Goal: Information Seeking & Learning: Learn about a topic

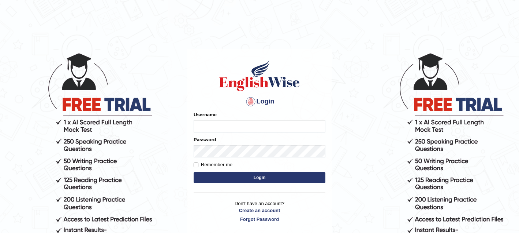
type input "sagesse_parramatta"
click at [252, 177] on button "Login" at bounding box center [260, 177] width 132 height 11
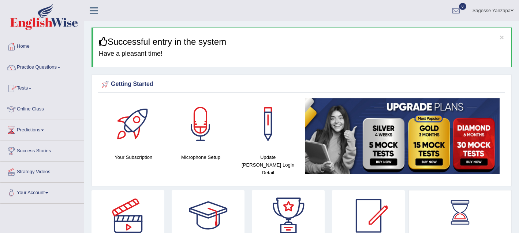
click at [60, 69] on link "Practice Questions" at bounding box center [41, 66] width 83 height 18
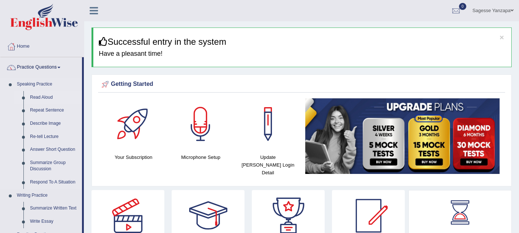
click at [52, 98] on link "Read Aloud" at bounding box center [54, 97] width 55 height 13
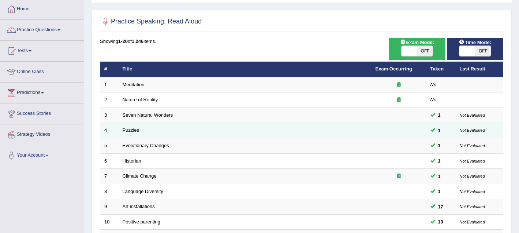
scroll to position [30, 0]
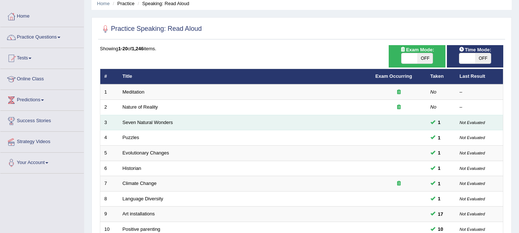
click at [231, 128] on td "Seven Natural Wonders" at bounding box center [245, 122] width 253 height 15
click at [164, 126] on td "Seven Natural Wonders" at bounding box center [245, 122] width 253 height 15
click at [164, 125] on link "Seven Natural Wonders" at bounding box center [148, 121] width 51 height 5
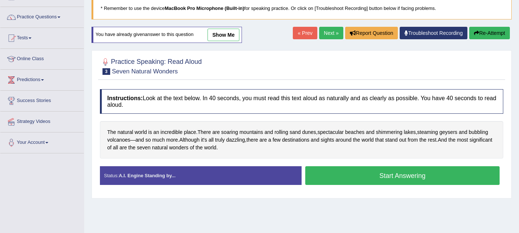
scroll to position [52, 0]
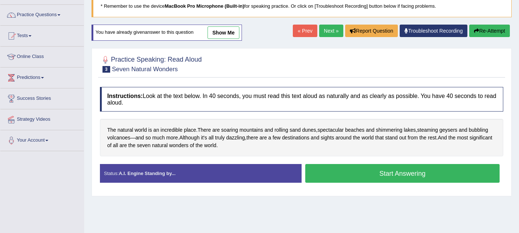
click at [332, 177] on button "Start Answering" at bounding box center [402, 173] width 194 height 19
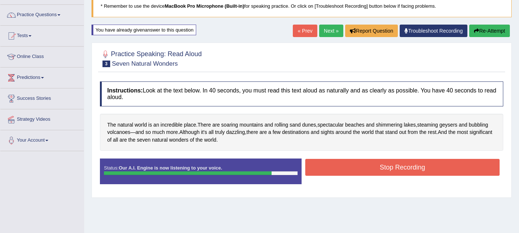
click at [329, 172] on button "Stop Recording" at bounding box center [402, 167] width 194 height 17
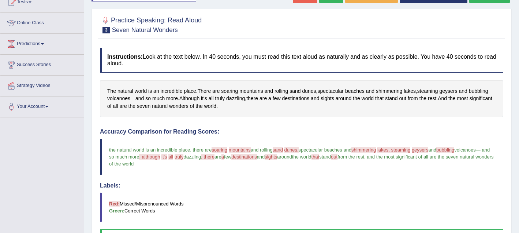
scroll to position [64, 0]
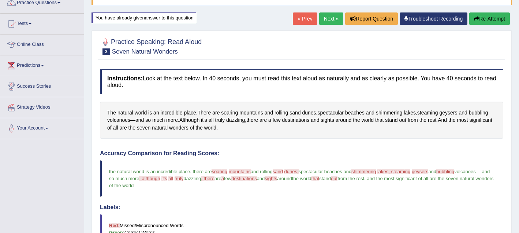
click at [328, 18] on link "Next »" at bounding box center [331, 18] width 24 height 12
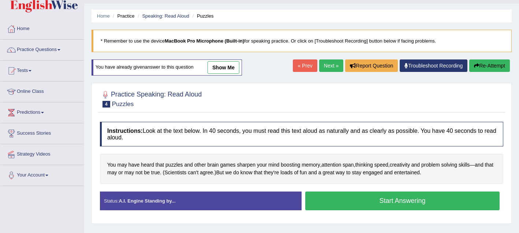
scroll to position [30, 0]
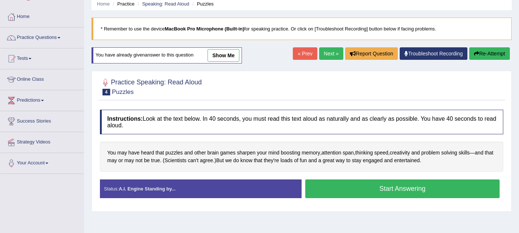
click at [324, 192] on button "Start Answering" at bounding box center [402, 188] width 194 height 19
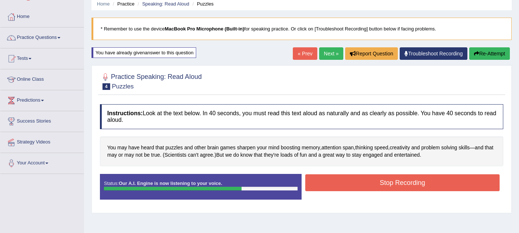
click at [325, 185] on button "Stop Recording" at bounding box center [402, 182] width 194 height 17
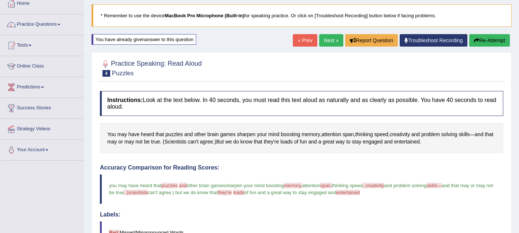
scroll to position [53, 0]
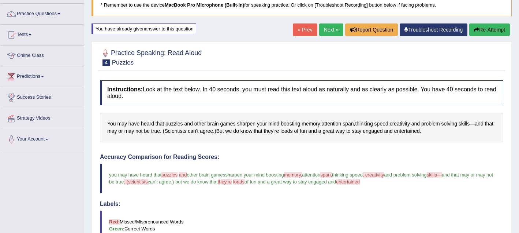
click at [320, 25] on link "Next »" at bounding box center [331, 29] width 24 height 12
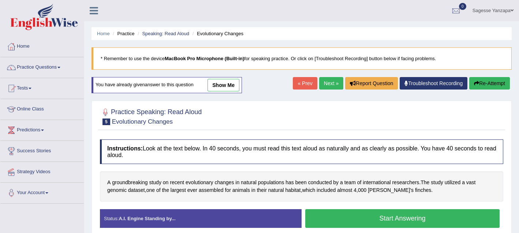
click at [321, 220] on button "Start Answering" at bounding box center [402, 218] width 194 height 19
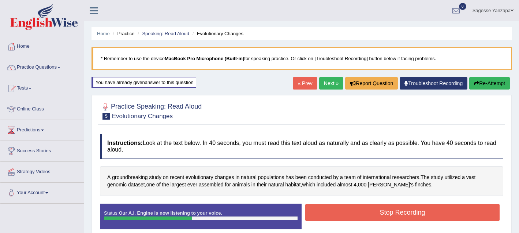
click at [328, 211] on button "Stop Recording" at bounding box center [402, 212] width 194 height 17
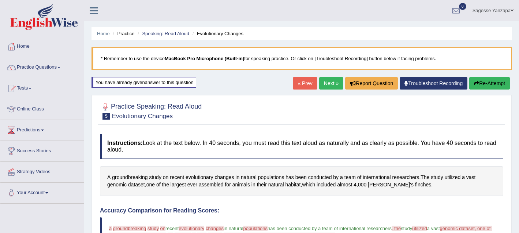
click at [488, 82] on button "Re-Attempt" at bounding box center [489, 83] width 41 height 12
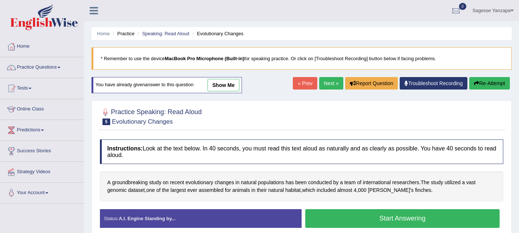
click at [331, 216] on button "Start Answering" at bounding box center [402, 218] width 194 height 19
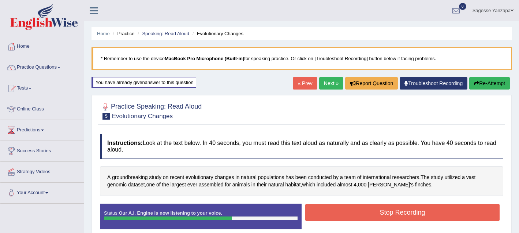
click at [331, 216] on button "Stop Recording" at bounding box center [402, 212] width 194 height 17
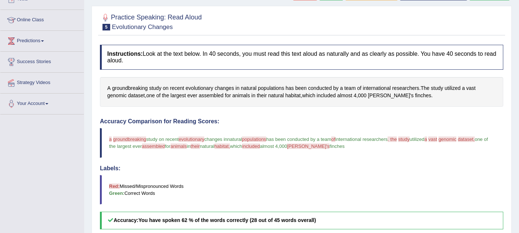
scroll to position [57, 0]
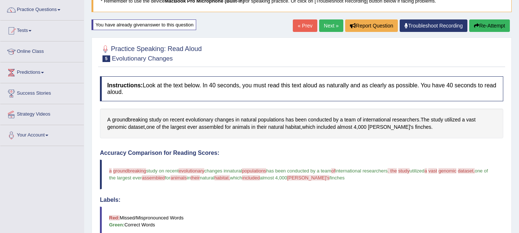
click at [491, 28] on button "Re-Attempt" at bounding box center [489, 25] width 41 height 12
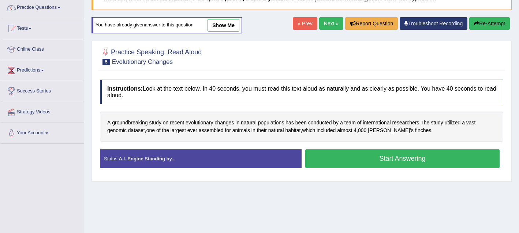
click at [352, 165] on button "Start Answering" at bounding box center [402, 158] width 194 height 19
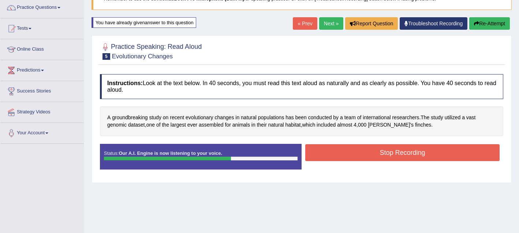
click at [352, 157] on button "Stop Recording" at bounding box center [402, 152] width 194 height 17
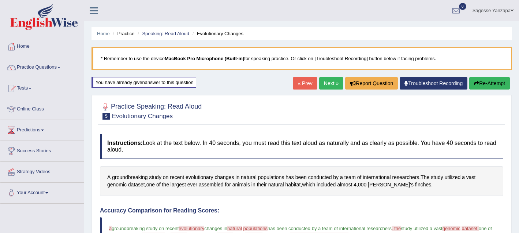
click at [326, 86] on link "Next »" at bounding box center [331, 83] width 24 height 12
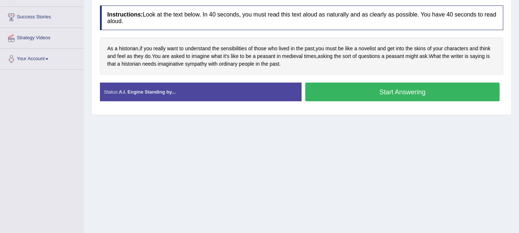
scroll to position [132, 0]
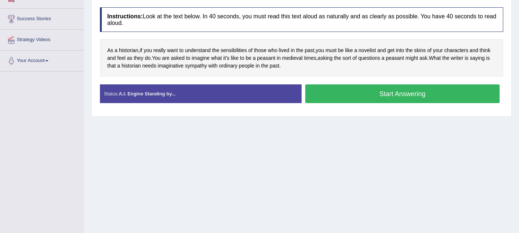
click at [333, 90] on button "Start Answering" at bounding box center [402, 93] width 194 height 19
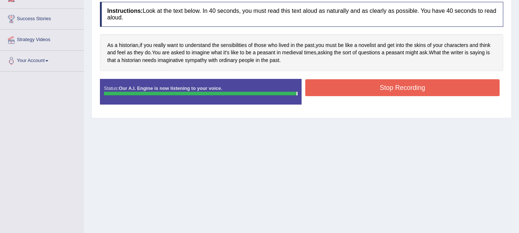
click at [333, 90] on button "Stop Recording" at bounding box center [402, 87] width 194 height 17
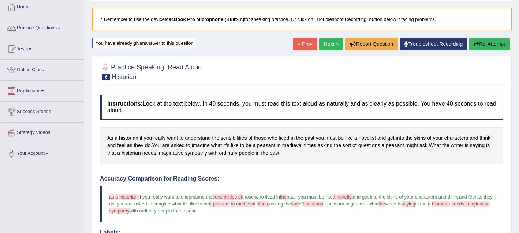
scroll to position [35, 0]
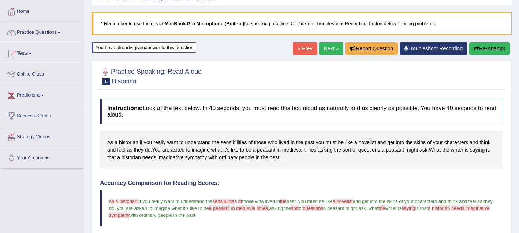
click at [325, 46] on link "Next »" at bounding box center [331, 48] width 24 height 12
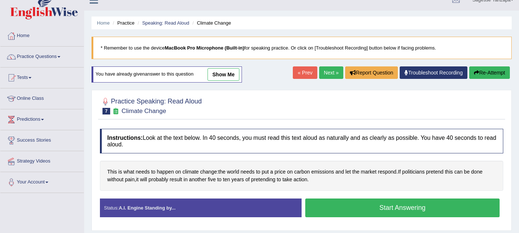
scroll to position [14, 0]
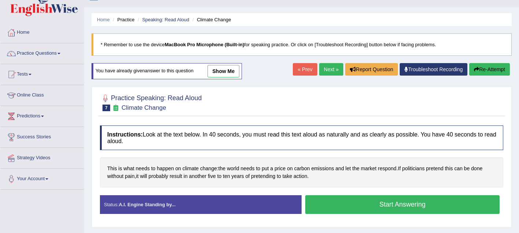
click at [368, 208] on button "Start Answering" at bounding box center [402, 204] width 194 height 19
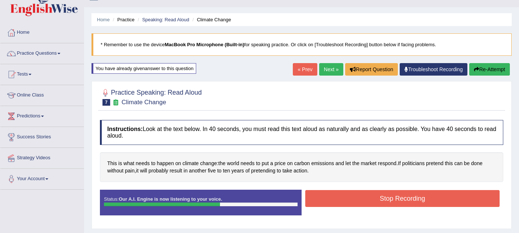
click at [366, 199] on button "Stop Recording" at bounding box center [402, 198] width 194 height 17
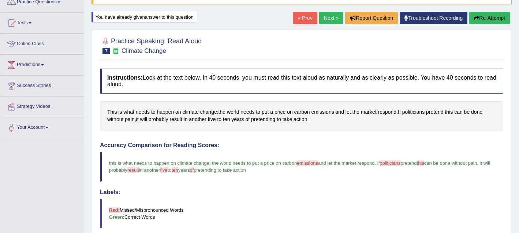
scroll to position [62, 0]
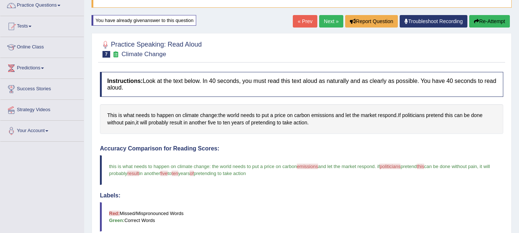
click at [326, 23] on link "Next »" at bounding box center [331, 21] width 24 height 12
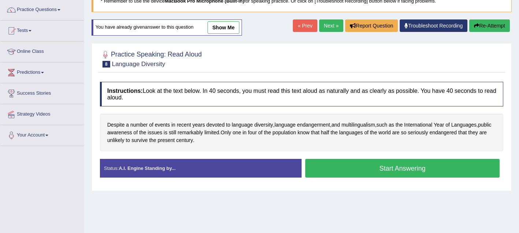
scroll to position [53, 0]
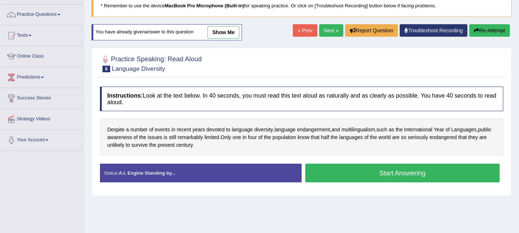
click at [312, 178] on button "Start Answering" at bounding box center [402, 172] width 194 height 19
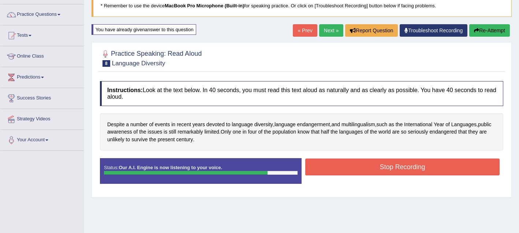
click at [321, 168] on button "Stop Recording" at bounding box center [402, 166] width 194 height 17
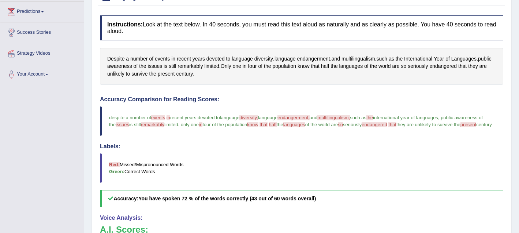
scroll to position [0, 0]
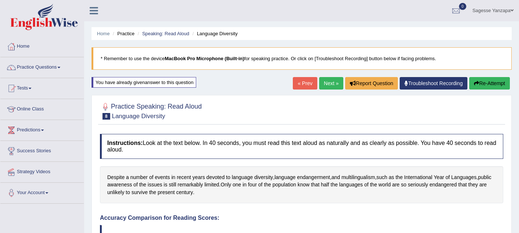
click at [325, 78] on link "Next »" at bounding box center [331, 83] width 24 height 12
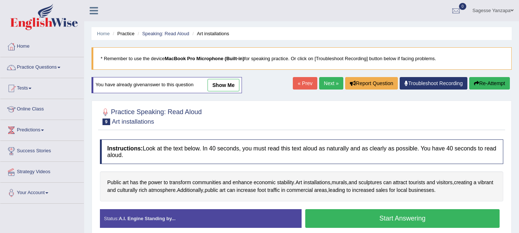
click at [331, 216] on button "Start Answering" at bounding box center [402, 218] width 194 height 19
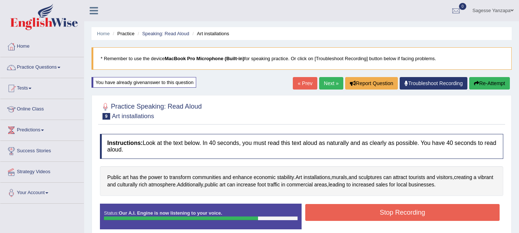
click at [331, 216] on button "Stop Recording" at bounding box center [402, 212] width 194 height 17
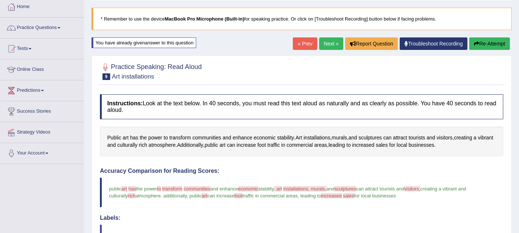
scroll to position [33, 0]
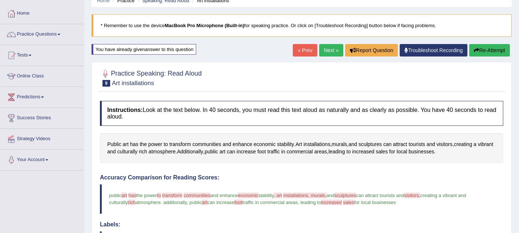
click at [326, 55] on link "Next »" at bounding box center [331, 50] width 24 height 12
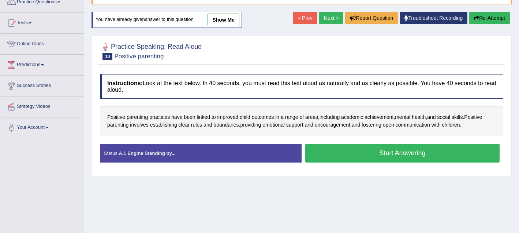
scroll to position [71, 0]
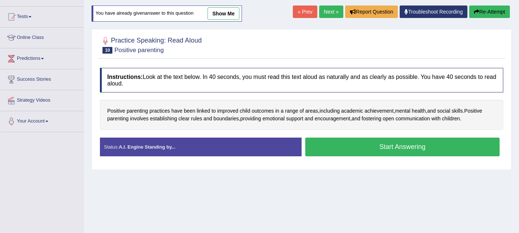
click at [325, 153] on button "Start Answering" at bounding box center [402, 146] width 194 height 19
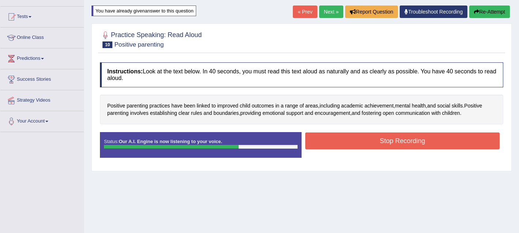
click at [327, 140] on button "Stop Recording" at bounding box center [402, 140] width 194 height 17
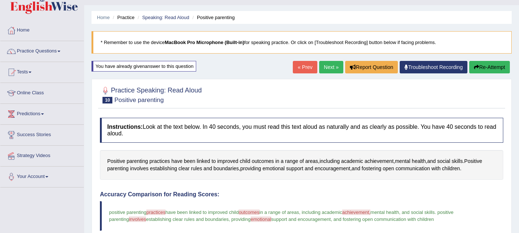
scroll to position [18, 0]
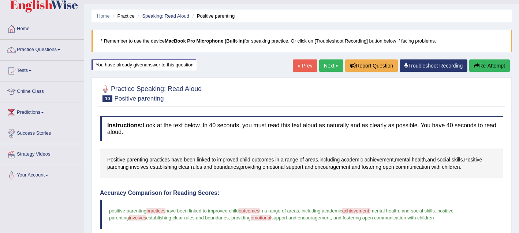
click at [325, 70] on link "Next »" at bounding box center [331, 65] width 24 height 12
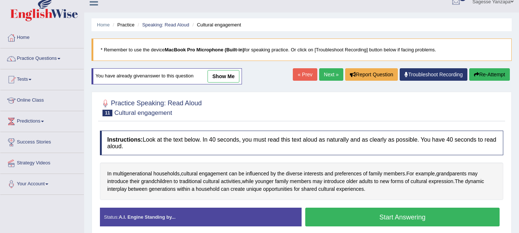
scroll to position [12, 0]
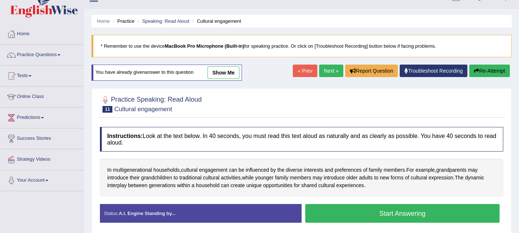
click at [336, 220] on button "Start Answering" at bounding box center [402, 213] width 194 height 19
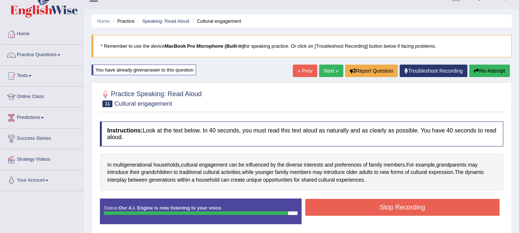
click at [346, 207] on button "Stop Recording" at bounding box center [402, 206] width 194 height 17
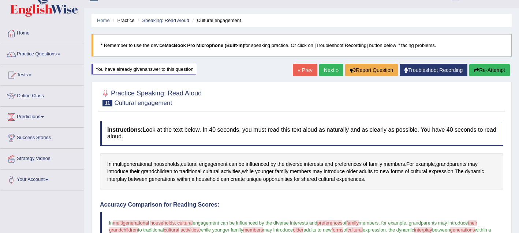
scroll to position [0, 0]
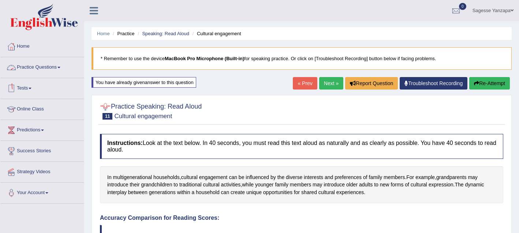
click at [62, 66] on link "Practice Questions" at bounding box center [41, 66] width 83 height 18
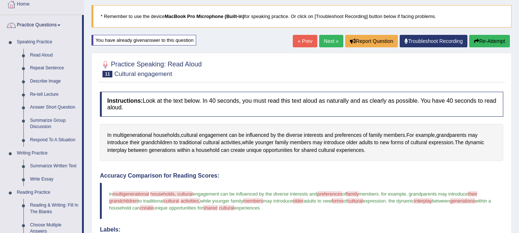
scroll to position [42, 0]
click at [55, 67] on link "Repeat Sentence" at bounding box center [54, 67] width 55 height 13
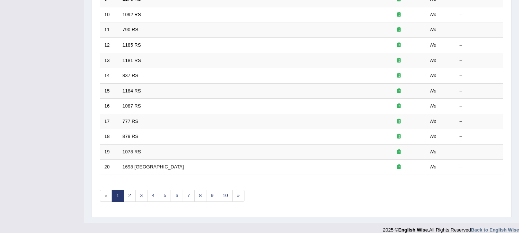
scroll to position [252, 0]
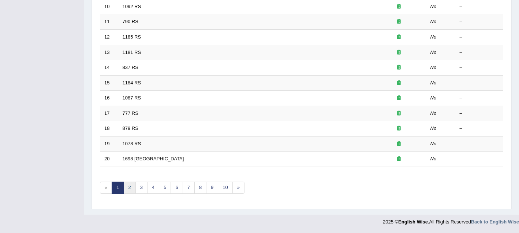
click at [133, 188] on link "2" at bounding box center [129, 187] width 12 height 12
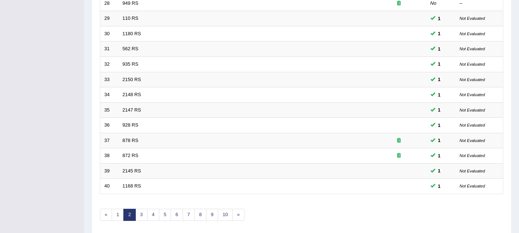
scroll to position [252, 0]
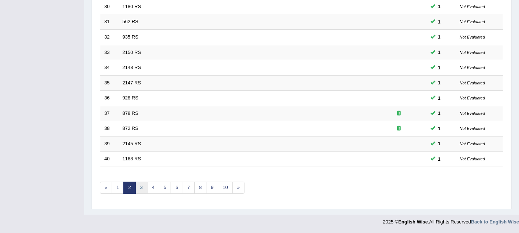
click at [142, 189] on link "3" at bounding box center [141, 187] width 12 height 12
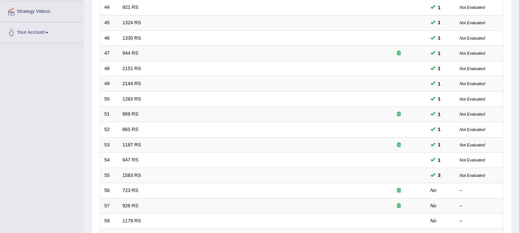
scroll to position [252, 0]
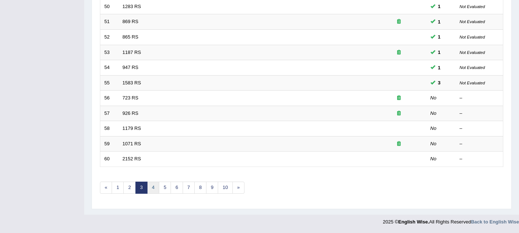
click at [152, 188] on link "4" at bounding box center [153, 187] width 12 height 12
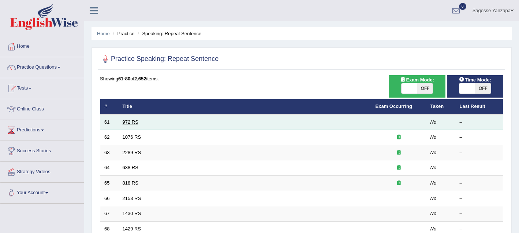
click at [132, 121] on link "972 RS" at bounding box center [131, 121] width 16 height 5
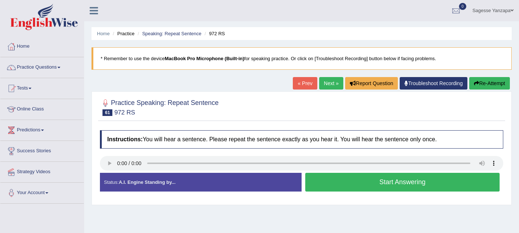
click at [340, 187] on button "Start Answering" at bounding box center [402, 181] width 194 height 19
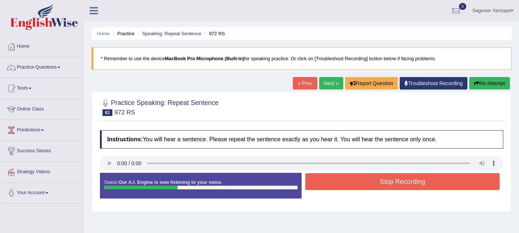
click at [340, 187] on button "Stop Recording" at bounding box center [402, 181] width 194 height 17
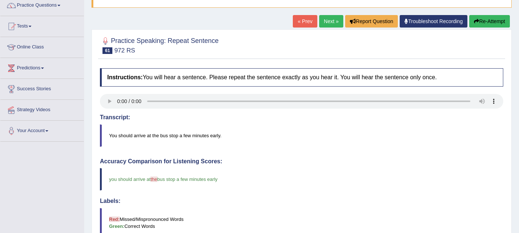
scroll to position [60, 0]
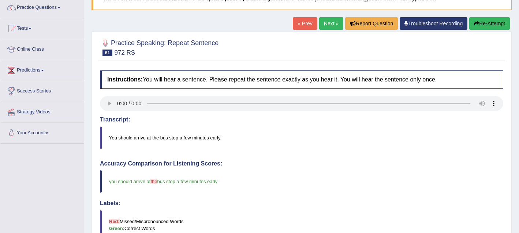
click at [492, 22] on button "Re-Attempt" at bounding box center [489, 23] width 41 height 12
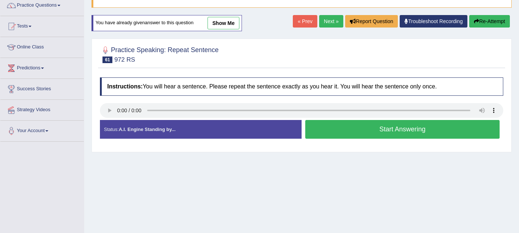
scroll to position [62, 0]
click at [385, 129] on button "Start Answering" at bounding box center [402, 129] width 194 height 19
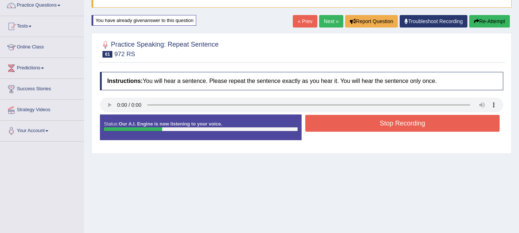
click at [489, 28] on div "« Prev Next » Report Question Troubleshoot Recording Re-Attempt" at bounding box center [402, 22] width 219 height 14
click at [487, 22] on button "Re-Attempt" at bounding box center [489, 21] width 41 height 12
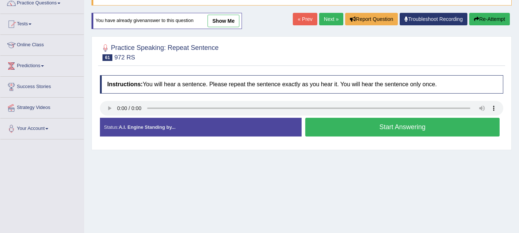
click at [369, 124] on button "Start Answering" at bounding box center [402, 127] width 194 height 19
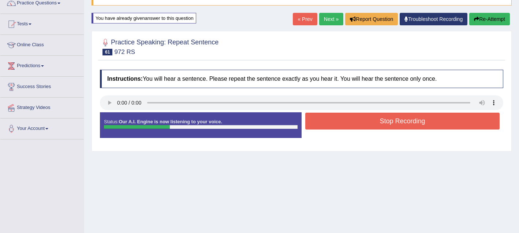
click at [369, 124] on button "Stop Recording" at bounding box center [402, 120] width 194 height 17
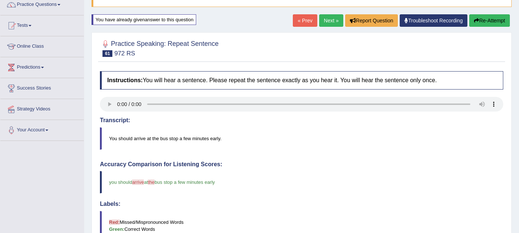
scroll to position [33, 0]
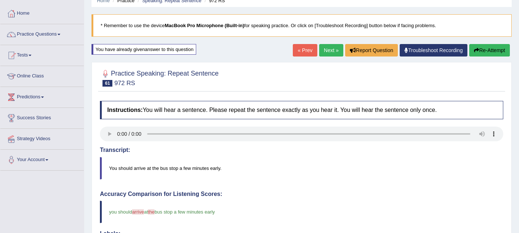
click at [485, 52] on button "Re-Attempt" at bounding box center [489, 50] width 41 height 12
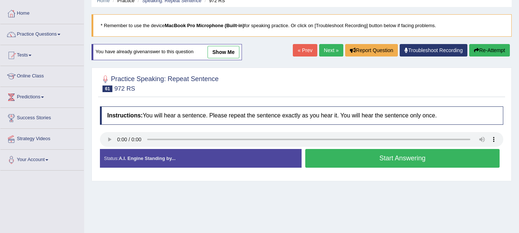
click at [341, 160] on button "Start Answering" at bounding box center [402, 158] width 194 height 19
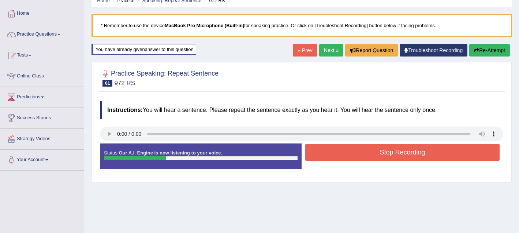
click at [342, 158] on button "Stop Recording" at bounding box center [402, 152] width 194 height 17
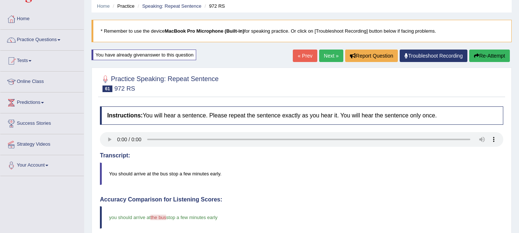
scroll to position [27, 0]
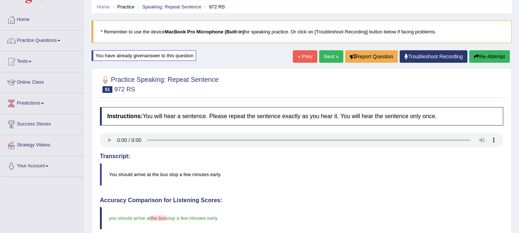
click at [324, 57] on link "Next »" at bounding box center [331, 56] width 24 height 12
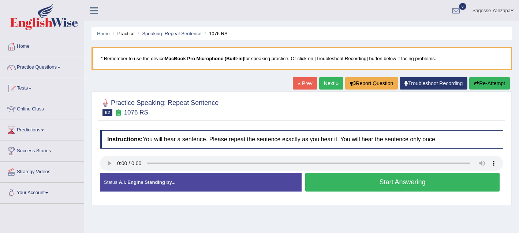
click at [329, 186] on button "Start Answering" at bounding box center [402, 181] width 194 height 19
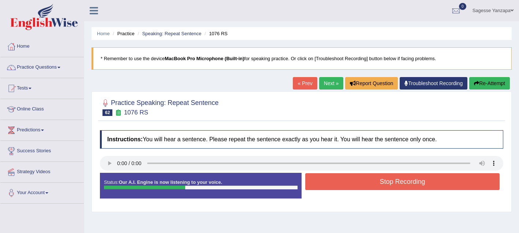
click at [329, 186] on button "Stop Recording" at bounding box center [402, 181] width 194 height 17
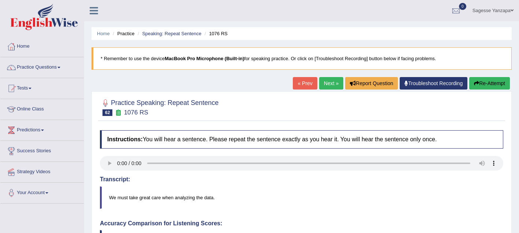
click at [332, 86] on link "Next »" at bounding box center [331, 83] width 24 height 12
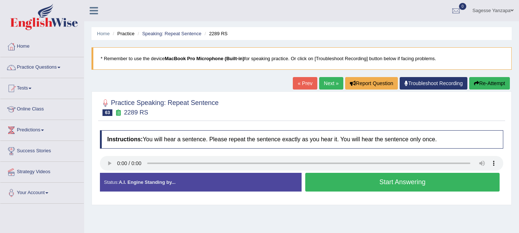
click at [353, 187] on button "Start Answering" at bounding box center [402, 181] width 194 height 19
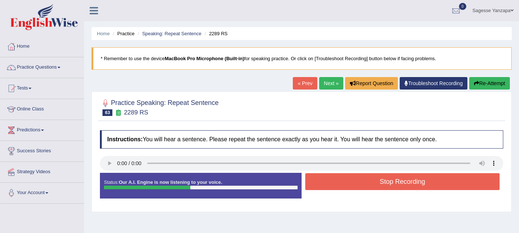
click at [353, 187] on button "Stop Recording" at bounding box center [402, 181] width 194 height 17
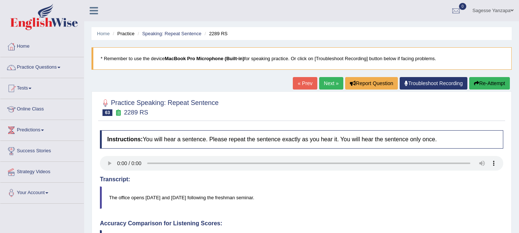
click at [328, 89] on link "Next »" at bounding box center [331, 83] width 24 height 12
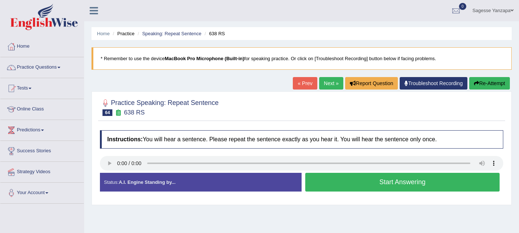
click at [342, 184] on button "Start Answering" at bounding box center [402, 181] width 194 height 19
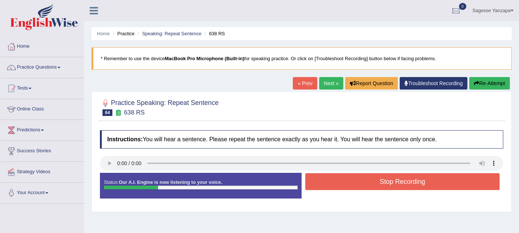
click at [342, 184] on button "Stop Recording" at bounding box center [402, 181] width 194 height 17
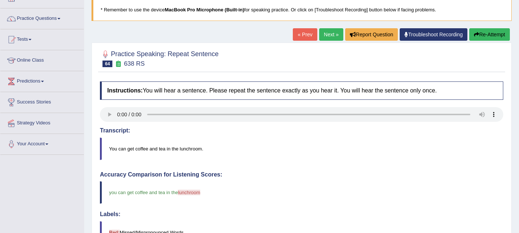
scroll to position [48, 0]
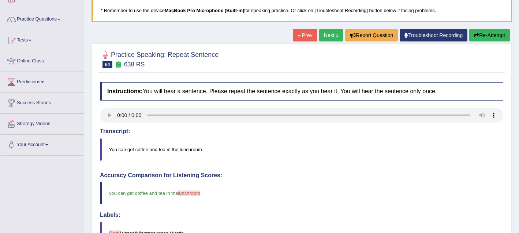
click at [324, 38] on link "Next »" at bounding box center [331, 35] width 24 height 12
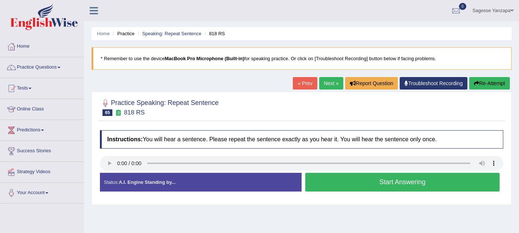
click at [334, 183] on button "Start Answering" at bounding box center [402, 181] width 194 height 19
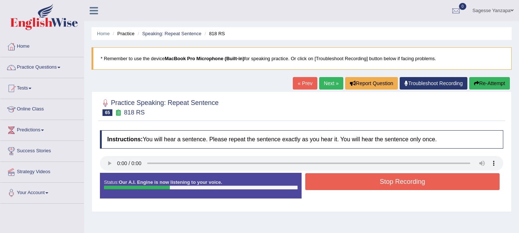
click at [334, 183] on button "Stop Recording" at bounding box center [402, 181] width 194 height 17
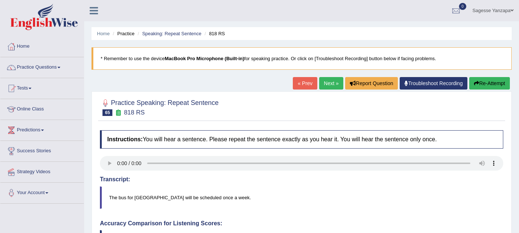
click at [324, 82] on link "Next »" at bounding box center [331, 83] width 24 height 12
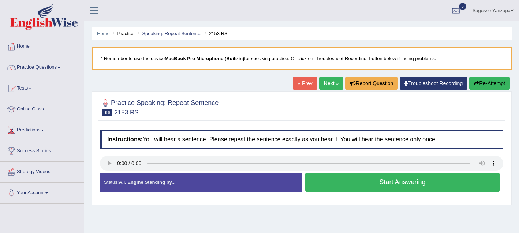
click at [316, 181] on button "Start Answering" at bounding box center [402, 181] width 194 height 19
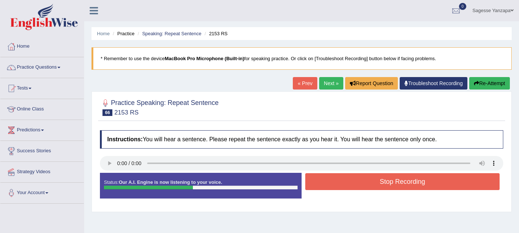
click at [316, 181] on button "Stop Recording" at bounding box center [402, 181] width 194 height 17
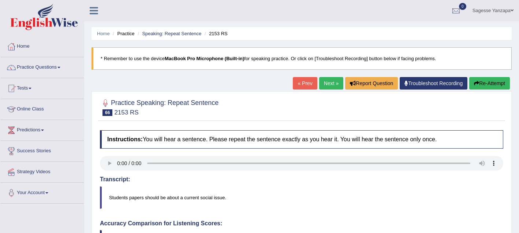
click at [477, 83] on button "Re-Attempt" at bounding box center [489, 83] width 41 height 12
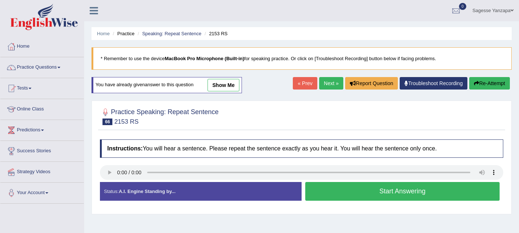
click at [324, 192] on button "Start Answering" at bounding box center [402, 191] width 194 height 19
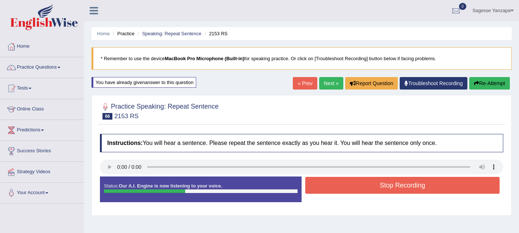
click at [324, 190] on button "Stop Recording" at bounding box center [402, 184] width 194 height 17
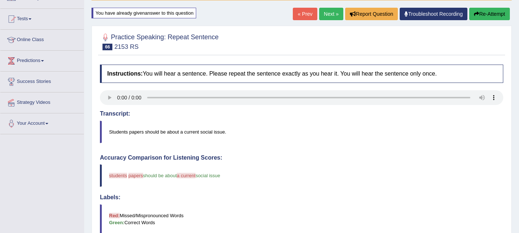
scroll to position [3, 0]
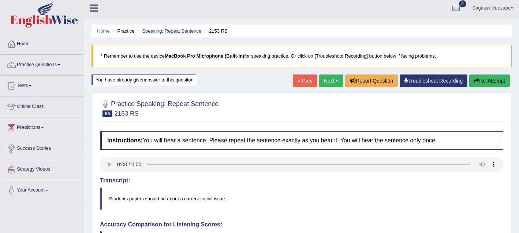
click at [327, 81] on link "Next »" at bounding box center [331, 80] width 24 height 12
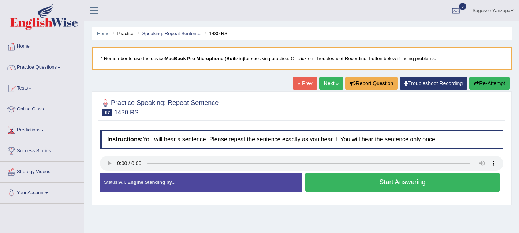
click at [317, 185] on button "Start Answering" at bounding box center [402, 181] width 194 height 19
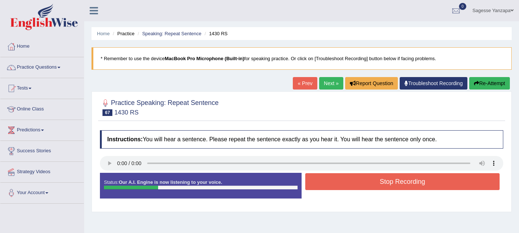
click at [317, 185] on button "Stop Recording" at bounding box center [402, 181] width 194 height 17
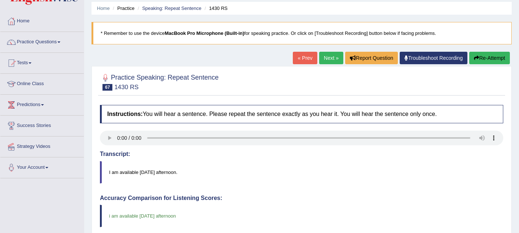
scroll to position [21, 0]
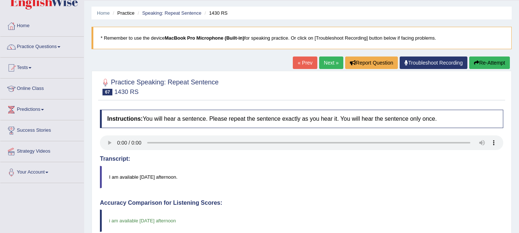
click at [321, 67] on link "Next »" at bounding box center [331, 62] width 24 height 12
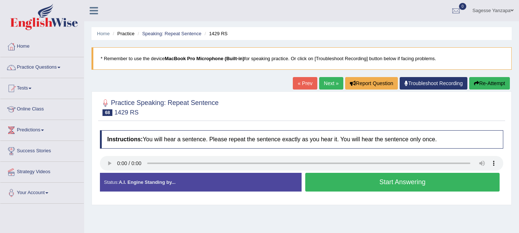
click at [343, 181] on button "Start Answering" at bounding box center [402, 181] width 194 height 19
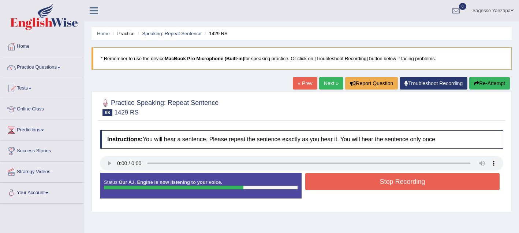
click at [343, 181] on button "Stop Recording" at bounding box center [402, 181] width 194 height 17
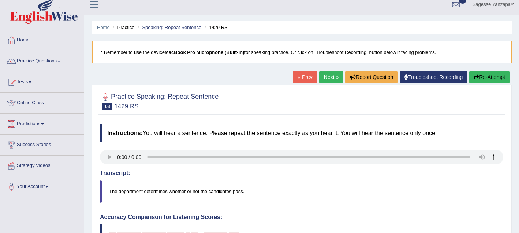
scroll to position [7, 0]
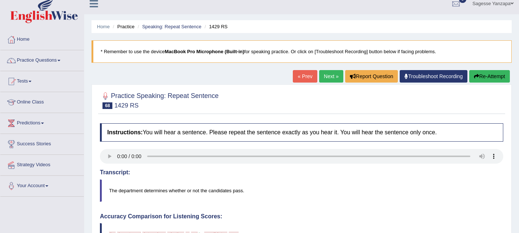
click at [495, 78] on button "Re-Attempt" at bounding box center [489, 76] width 41 height 12
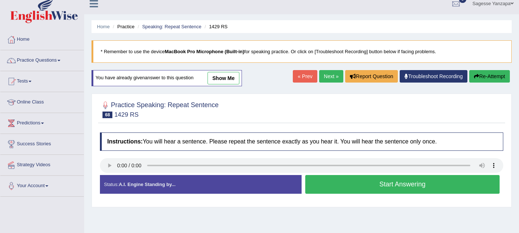
click at [324, 186] on button "Start Answering" at bounding box center [402, 184] width 194 height 19
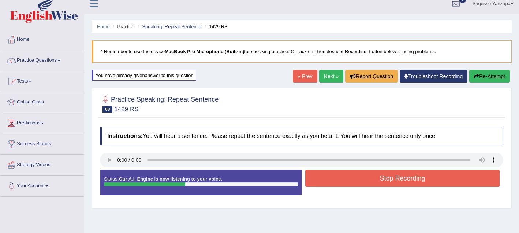
click at [327, 182] on button "Stop Recording" at bounding box center [402, 178] width 194 height 17
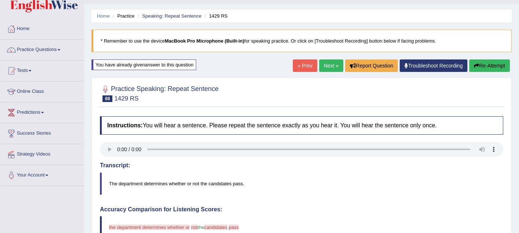
scroll to position [16, 0]
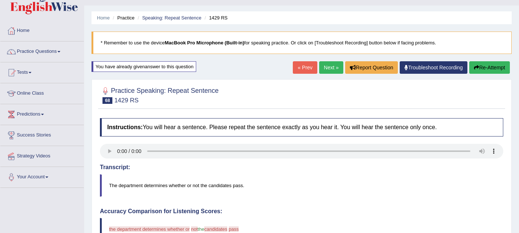
click at [325, 70] on link "Next »" at bounding box center [331, 67] width 24 height 12
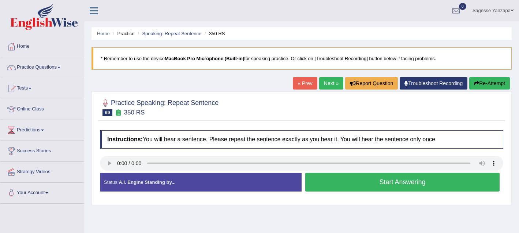
click at [338, 185] on button "Start Answering" at bounding box center [402, 181] width 194 height 19
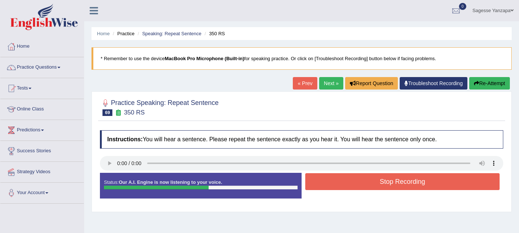
click at [338, 185] on button "Stop Recording" at bounding box center [402, 181] width 194 height 17
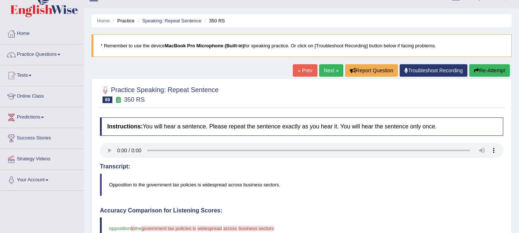
scroll to position [8, 0]
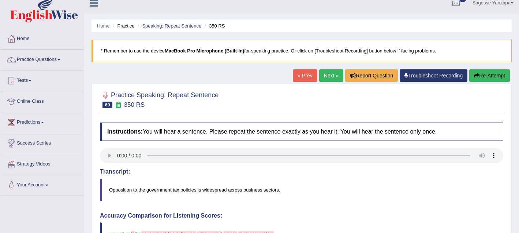
click at [321, 80] on link "Next »" at bounding box center [331, 75] width 24 height 12
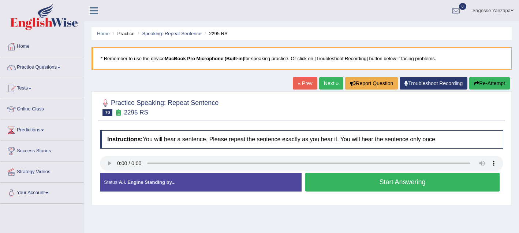
click at [338, 186] on button "Start Answering" at bounding box center [402, 181] width 194 height 19
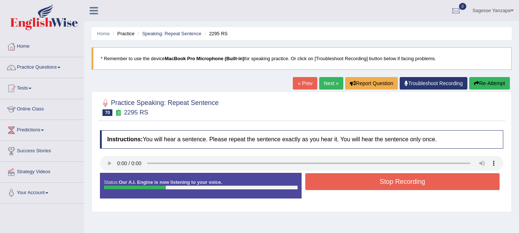
click at [338, 186] on button "Stop Recording" at bounding box center [402, 181] width 194 height 17
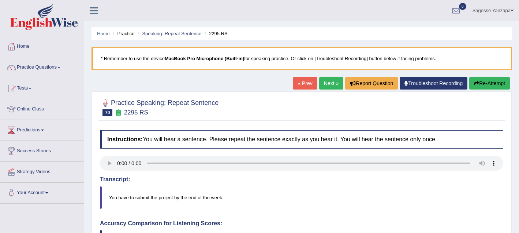
click at [325, 82] on link "Next »" at bounding box center [331, 83] width 24 height 12
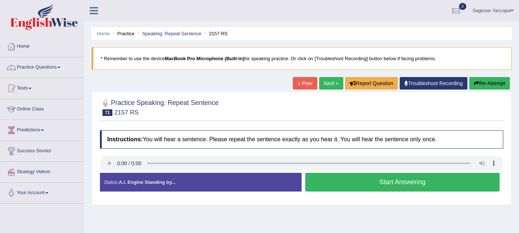
click at [331, 186] on button "Start Answering" at bounding box center [402, 181] width 194 height 19
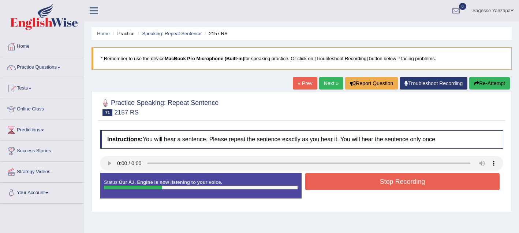
click at [331, 186] on button "Stop Recording" at bounding box center [402, 181] width 194 height 17
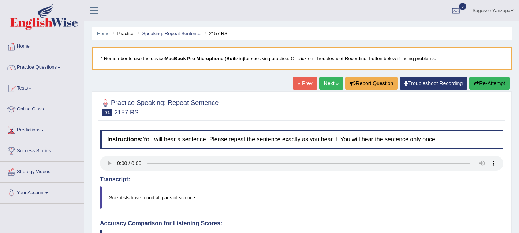
click at [322, 86] on link "Next »" at bounding box center [331, 83] width 24 height 12
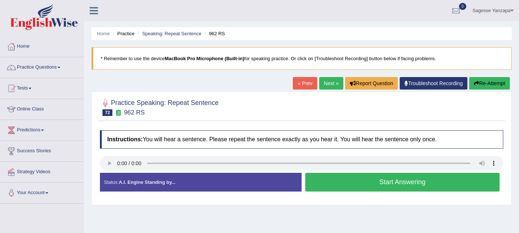
click at [330, 184] on button "Start Answering" at bounding box center [402, 181] width 194 height 19
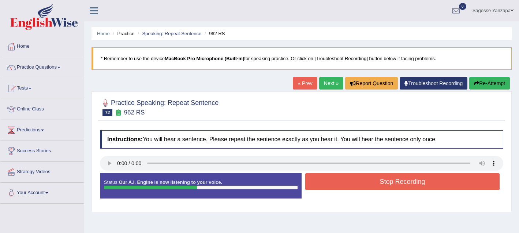
click at [330, 184] on button "Stop Recording" at bounding box center [402, 181] width 194 height 17
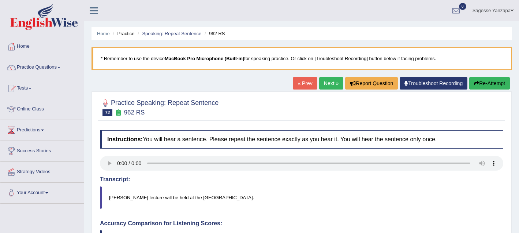
click at [326, 84] on link "Next »" at bounding box center [331, 83] width 24 height 12
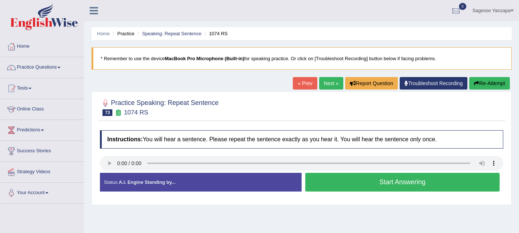
click at [346, 183] on button "Start Answering" at bounding box center [402, 181] width 194 height 19
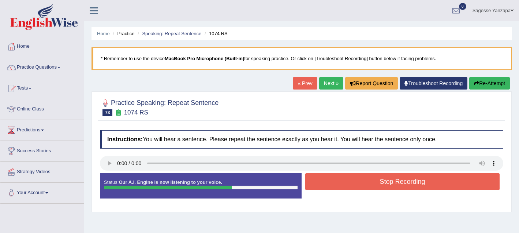
click at [346, 183] on button "Stop Recording" at bounding box center [402, 181] width 194 height 17
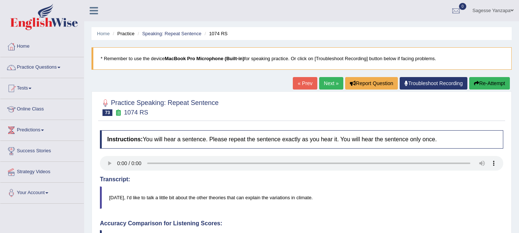
click at [324, 85] on link "Next »" at bounding box center [331, 83] width 24 height 12
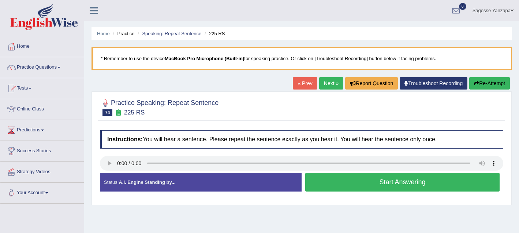
click at [335, 186] on button "Start Answering" at bounding box center [402, 181] width 194 height 19
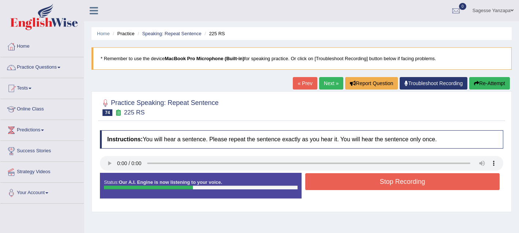
click at [335, 186] on button "Stop Recording" at bounding box center [402, 181] width 194 height 17
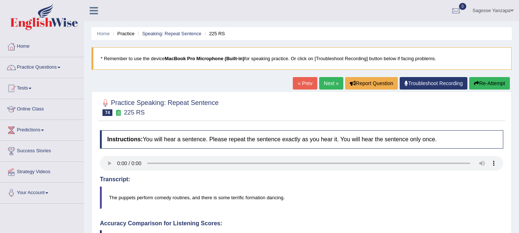
click at [28, 67] on link "Practice Questions" at bounding box center [41, 66] width 83 height 18
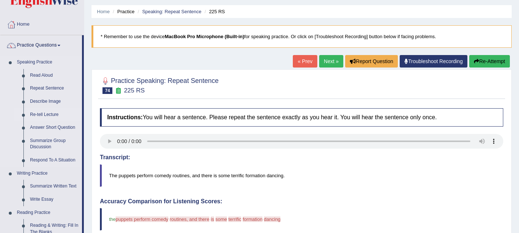
scroll to position [22, 0]
click at [46, 101] on link "Describe Image" at bounding box center [54, 100] width 55 height 13
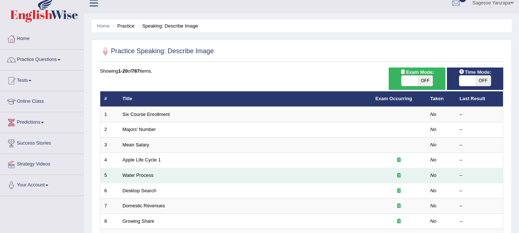
scroll to position [9, 0]
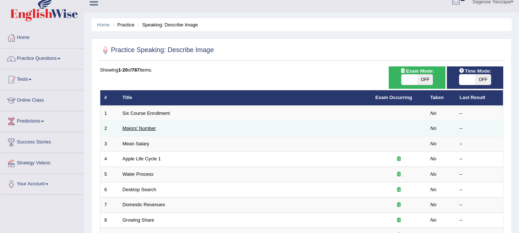
click at [149, 130] on link "Majors' Number" at bounding box center [139, 127] width 33 height 5
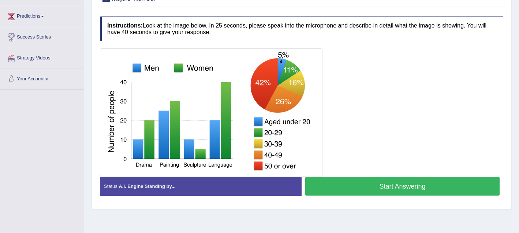
scroll to position [113, 0]
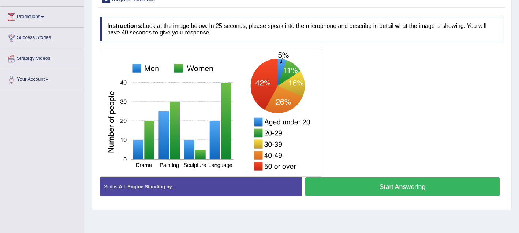
click at [372, 191] on button "Start Answering" at bounding box center [402, 186] width 194 height 19
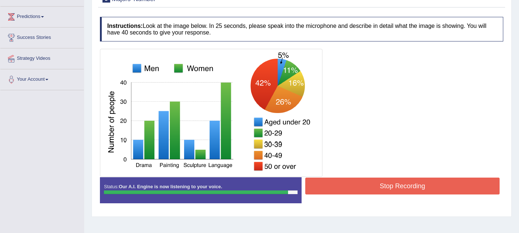
click at [372, 191] on button "Stop Recording" at bounding box center [402, 185] width 194 height 17
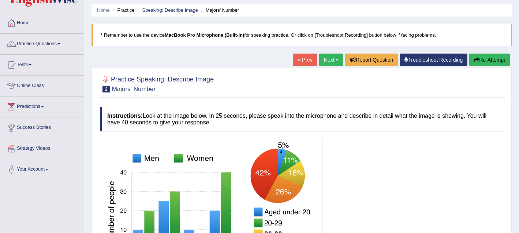
scroll to position [22, 0]
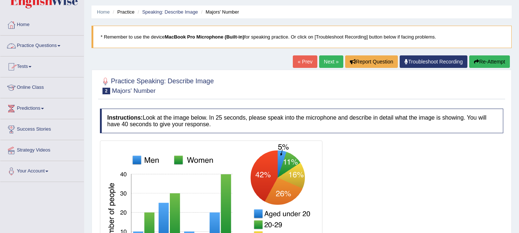
click at [59, 46] on link "Practice Questions" at bounding box center [41, 45] width 83 height 18
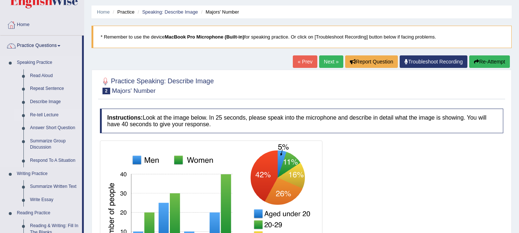
click at [53, 113] on link "Re-tell Lecture" at bounding box center [54, 114] width 55 height 13
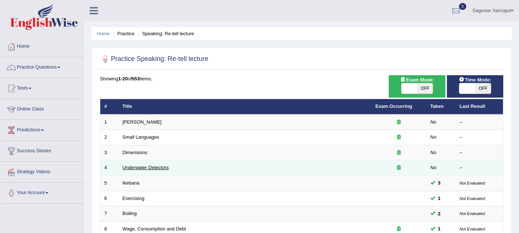
click at [142, 166] on link "Underwater Detectors" at bounding box center [146, 166] width 46 height 5
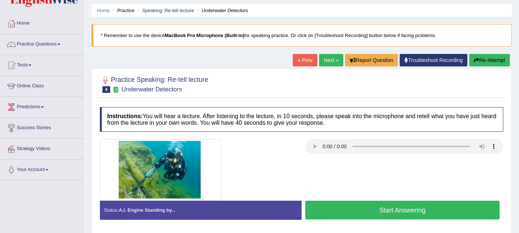
scroll to position [25, 0]
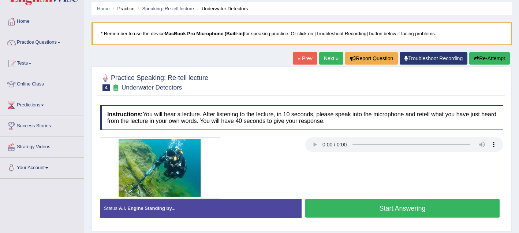
click at [343, 208] on button "Start Answering" at bounding box center [402, 207] width 194 height 19
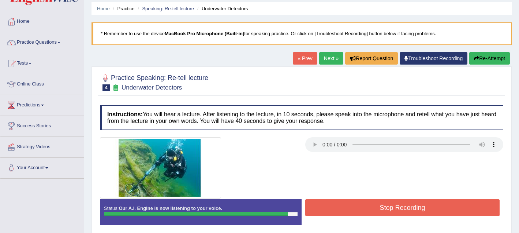
click at [343, 208] on button "Stop Recording" at bounding box center [402, 207] width 194 height 17
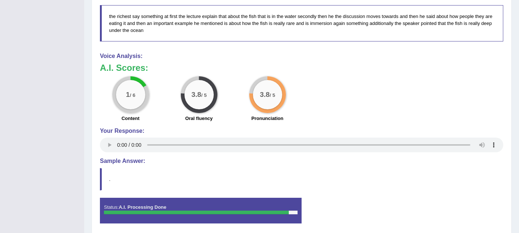
scroll to position [289, 0]
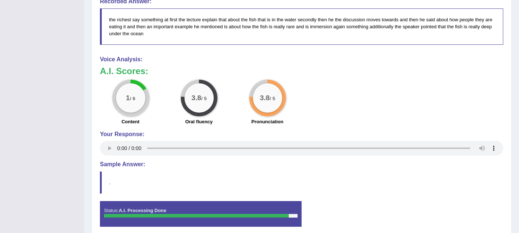
drag, startPoint x: 356, startPoint y: 176, endPoint x: 356, endPoint y: 186, distance: 9.9
click at [356, 186] on blockquote "." at bounding box center [301, 182] width 403 height 22
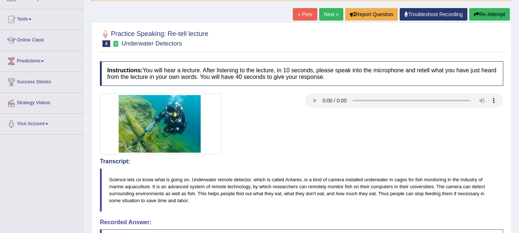
scroll to position [0, 0]
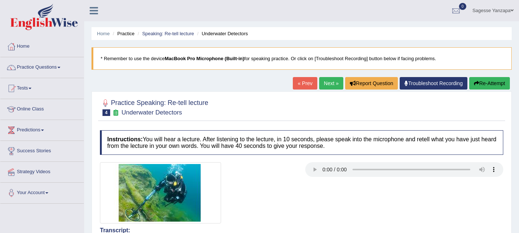
click at [323, 81] on link "Next »" at bounding box center [331, 83] width 24 height 12
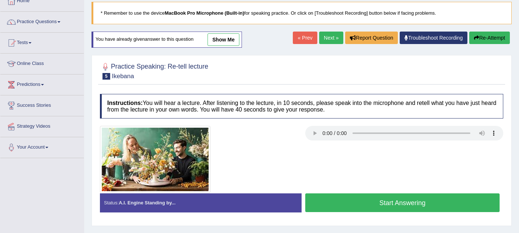
scroll to position [58, 0]
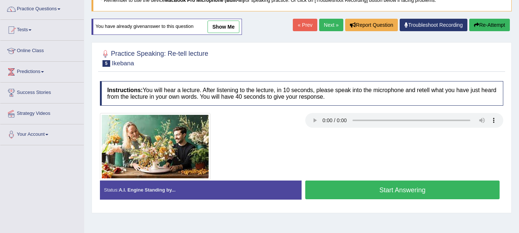
click at [336, 192] on button "Start Answering" at bounding box center [402, 189] width 194 height 19
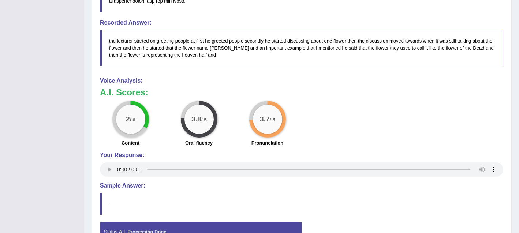
scroll to position [322, 0]
